Goal: Task Accomplishment & Management: Use online tool/utility

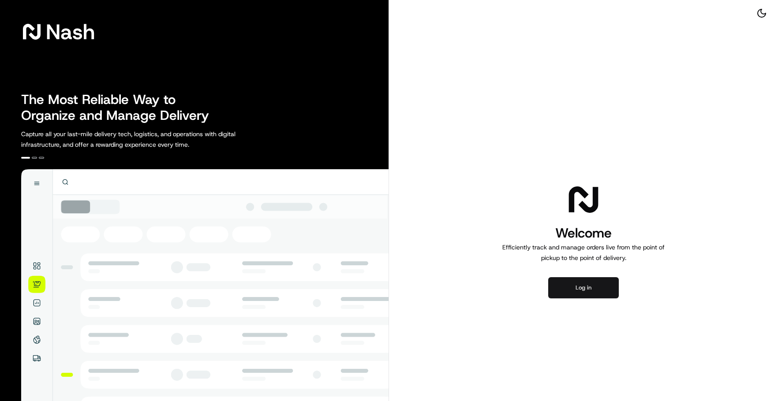
click at [583, 291] on button "Log in" at bounding box center [583, 287] width 71 height 21
